Goal: Transaction & Acquisition: Obtain resource

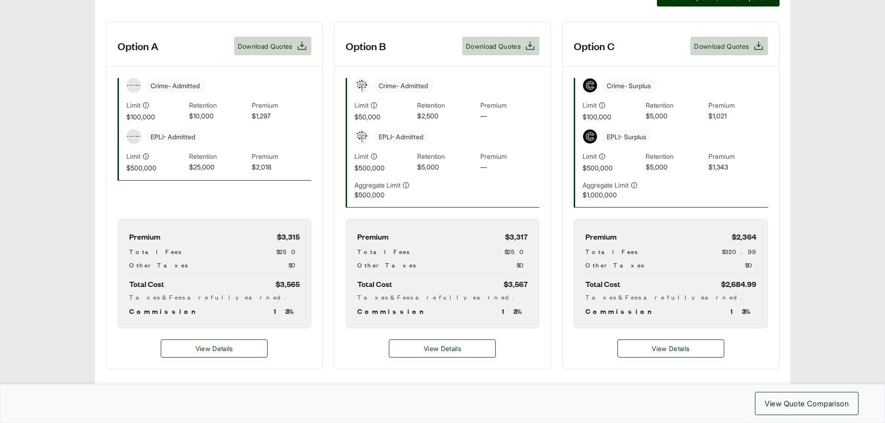
scroll to position [325, 0]
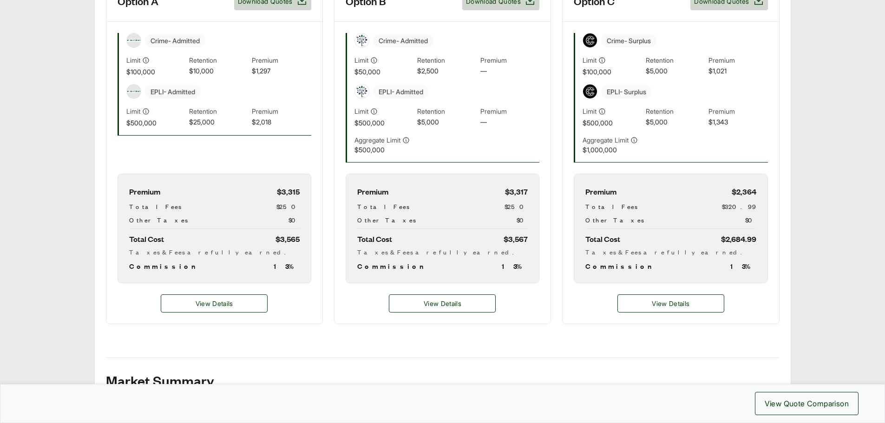
click at [675, 305] on span "View Details" at bounding box center [671, 304] width 38 height 10
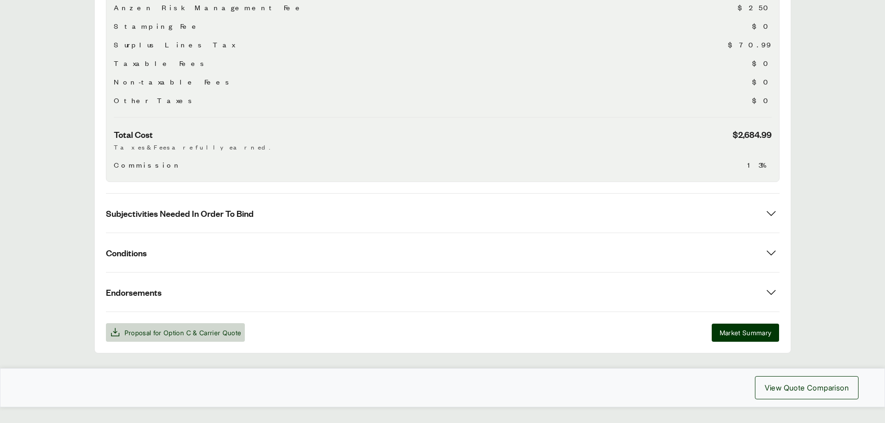
scroll to position [396, 0]
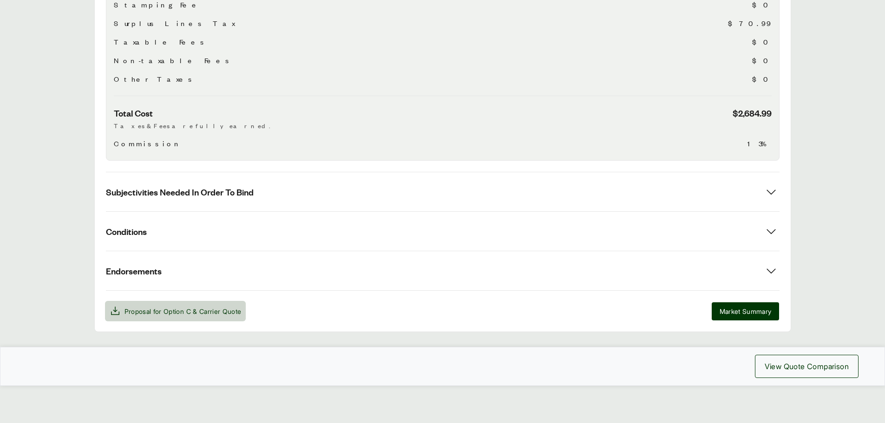
click at [169, 310] on span "Option C" at bounding box center [177, 312] width 27 height 8
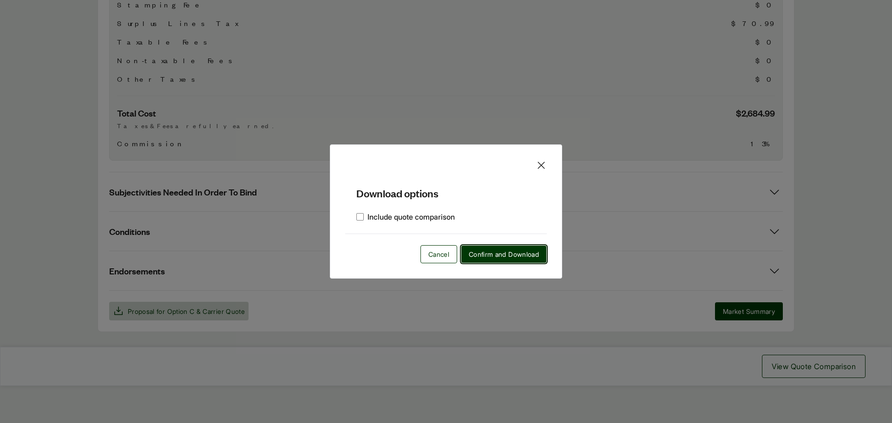
click at [489, 258] on span "Confirm and Download" at bounding box center [504, 255] width 70 height 10
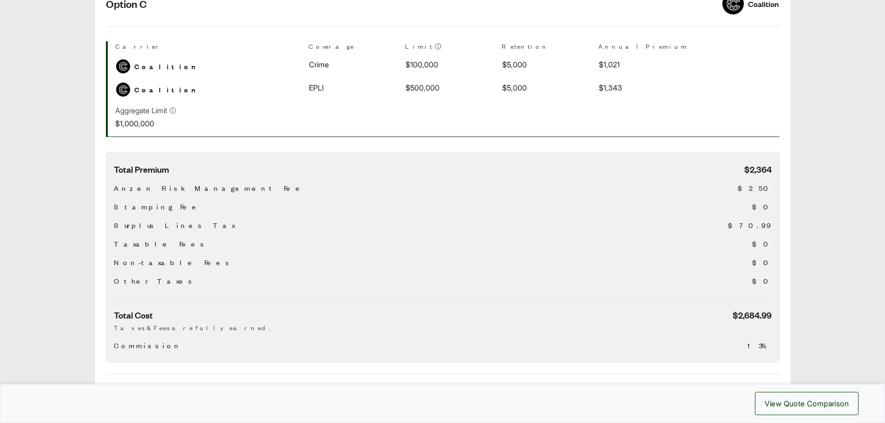
scroll to position [211, 0]
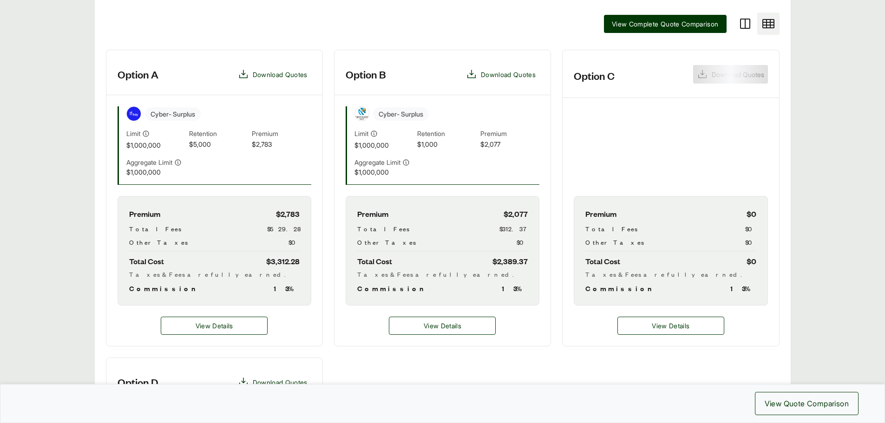
scroll to position [279, 0]
